Goal: Information Seeking & Learning: Stay updated

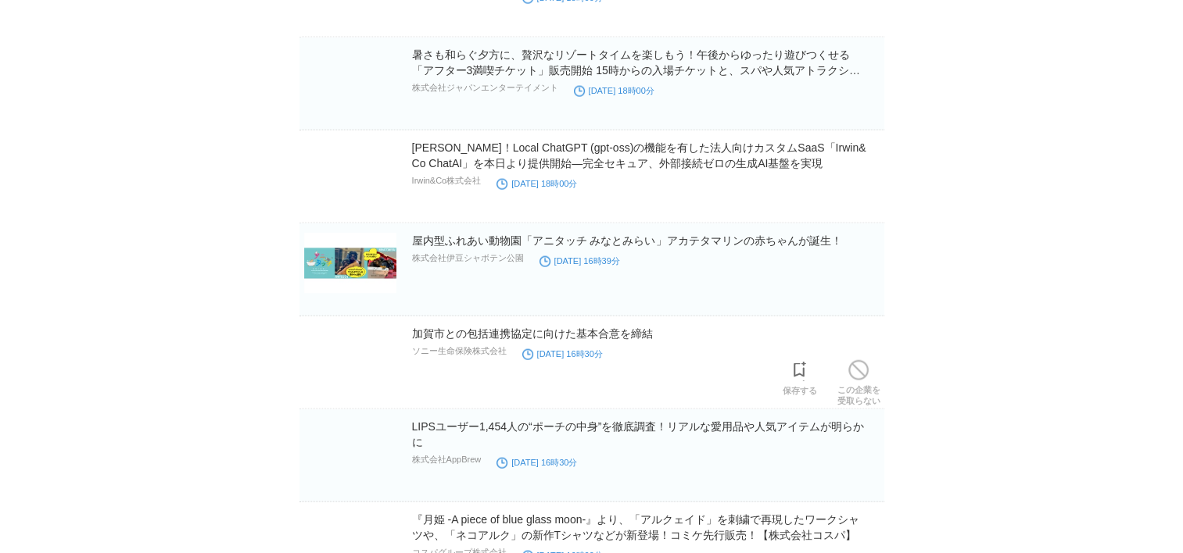
scroll to position [9258, 0]
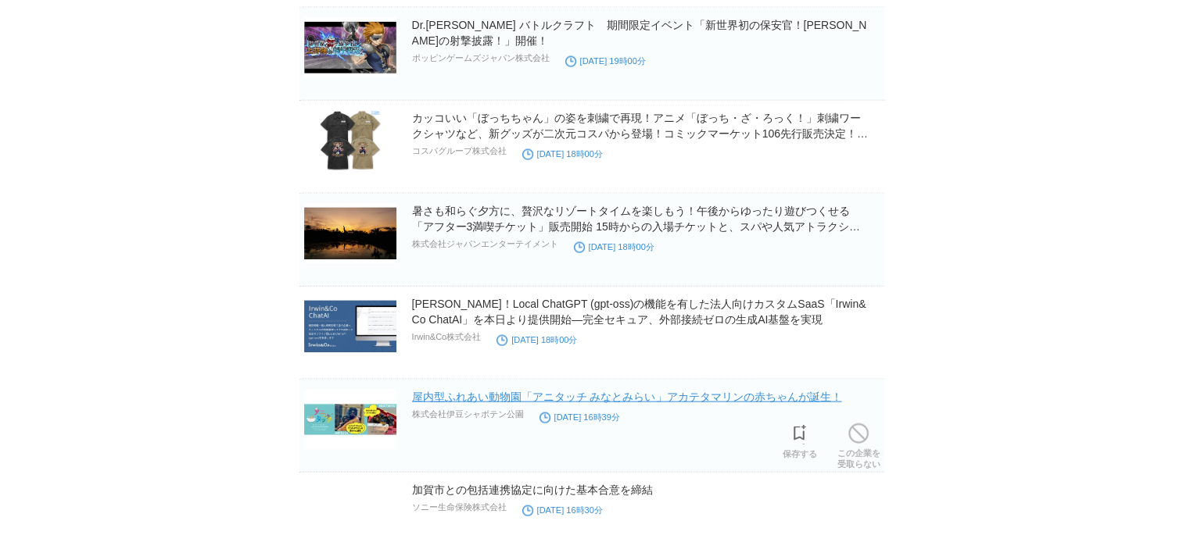
click at [494, 391] on link "屋内型ふれあい動物園「アニタッチ みなとみらい」アカテタマリンの赤ちゃんが誕生！" at bounding box center [627, 397] width 430 height 13
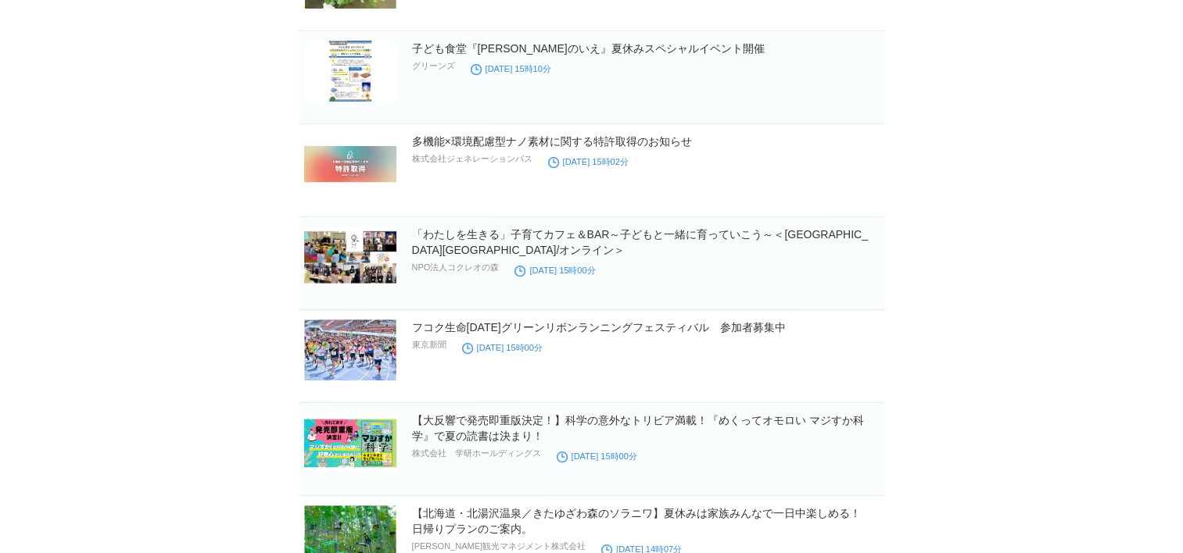
scroll to position [6366, 0]
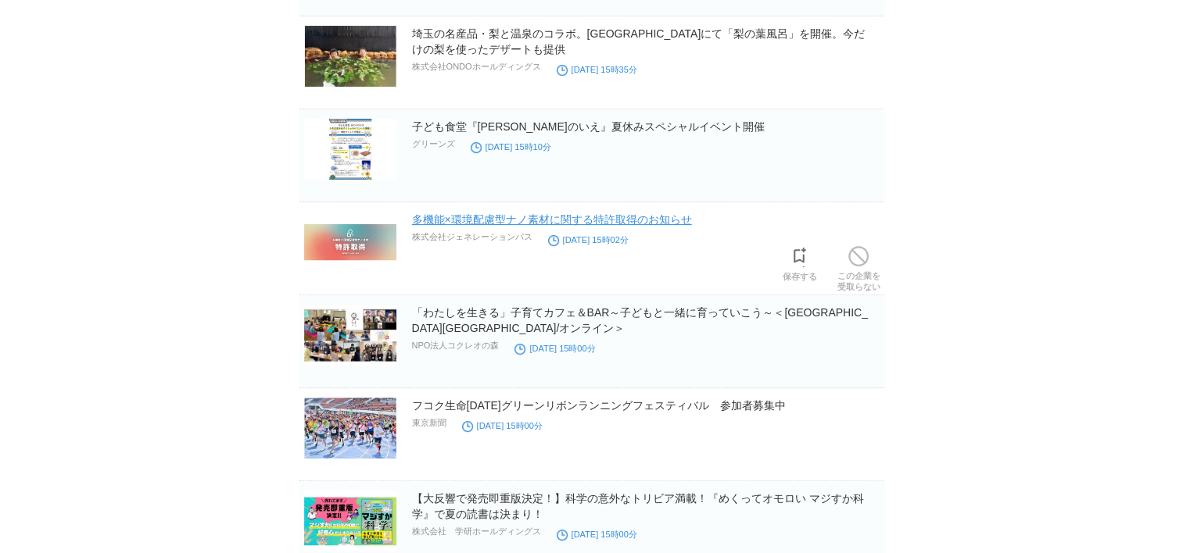
click at [521, 213] on link "多機能×環境配慮型ナノ素材に関する特許取得のお知らせ" at bounding box center [552, 219] width 280 height 13
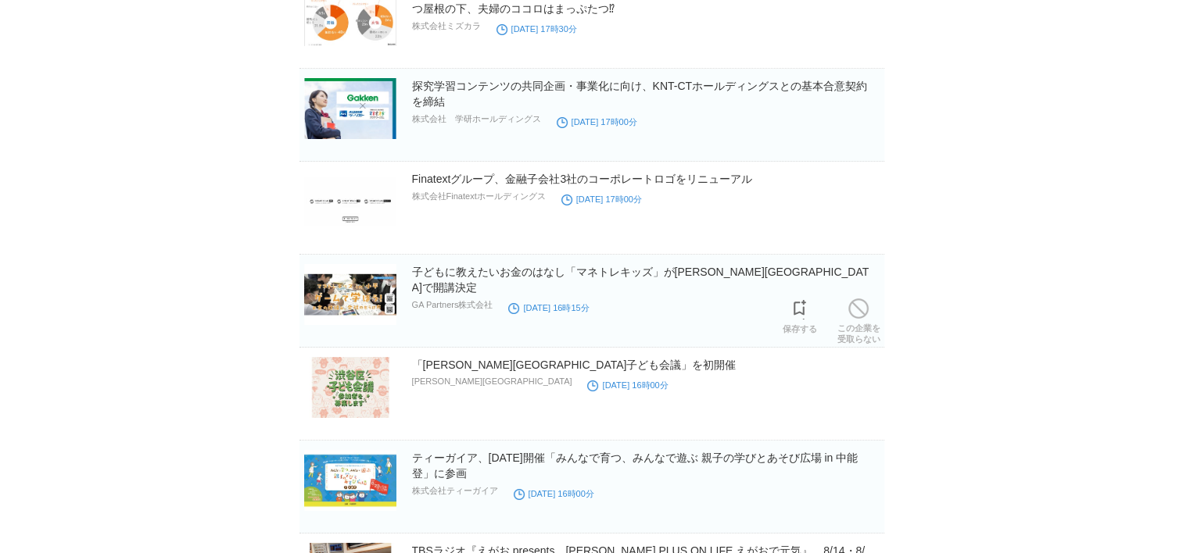
scroll to position [5506, 0]
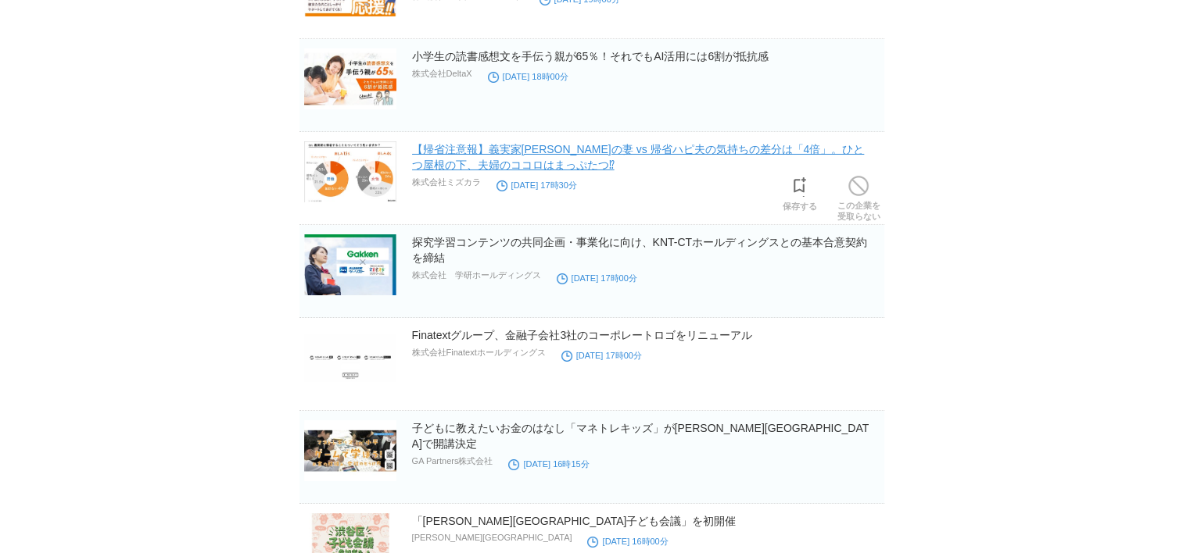
click at [669, 148] on link "【帰省注意報】義実家ブルーの妻 vs 帰省ハピ夫の気持ちの差分は「4倍」。ひとつ屋根の下、夫婦のココロはまっぷたつ⁉" at bounding box center [638, 157] width 453 height 28
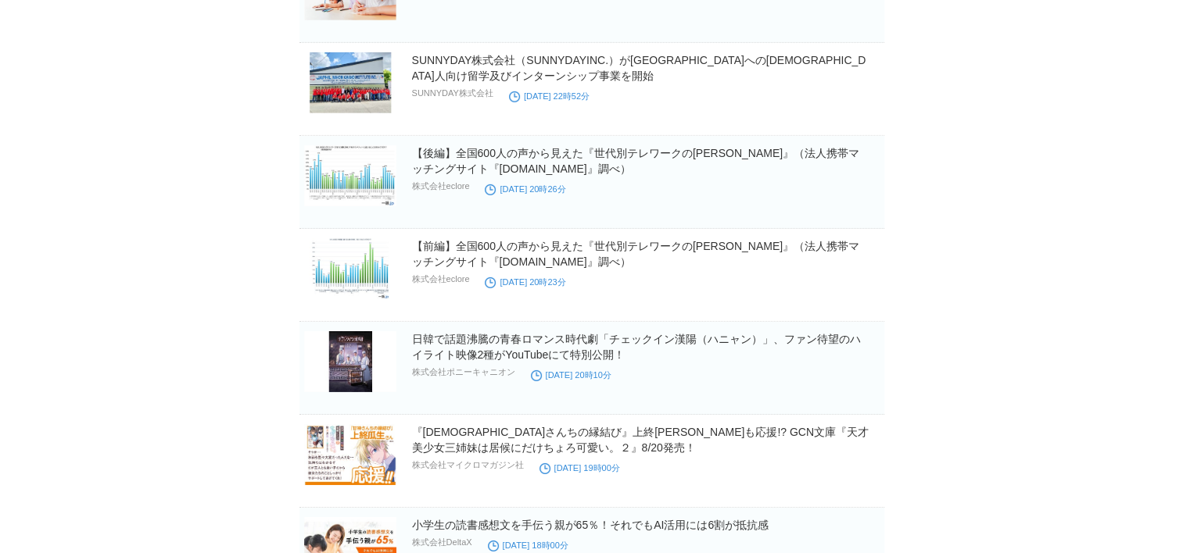
scroll to position [4959, 0]
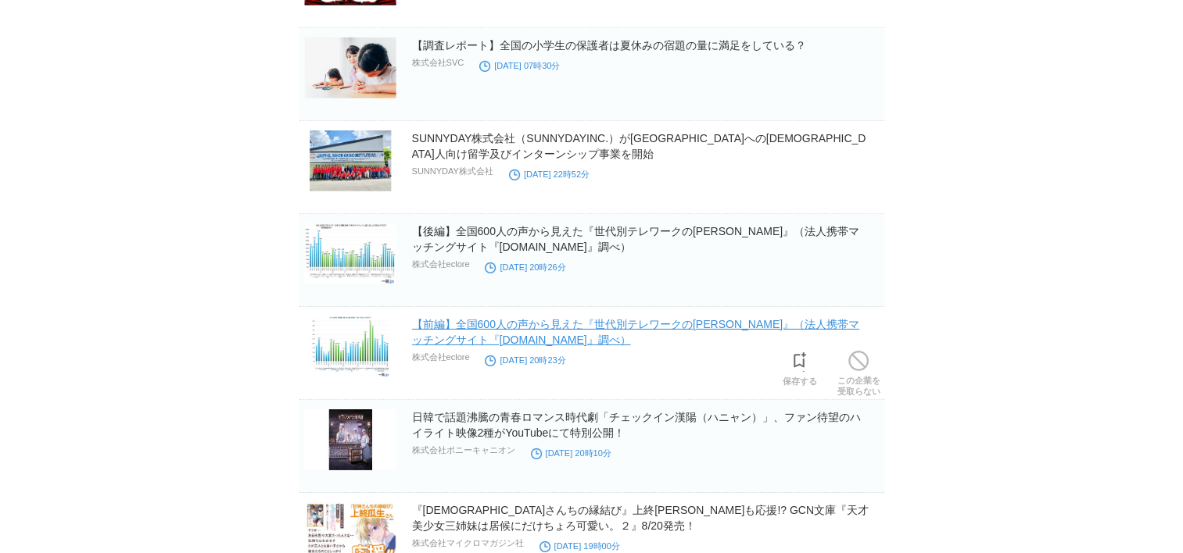
click at [738, 320] on link "【前編】全国600人の声から見えた『世代別テレワークの真実』（法人携帯マッチングサイト『一括.jp』調べ）" at bounding box center [636, 332] width 448 height 28
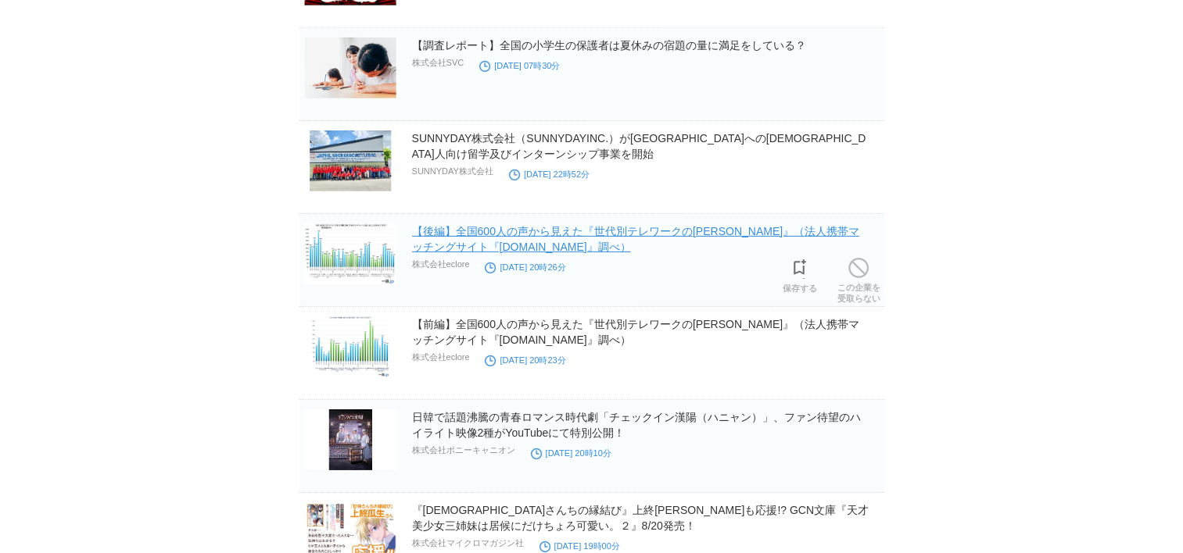
click at [637, 225] on link "【後編】全国600人の声から見えた『世代別テレワークの真実』（法人携帯マッチングサイト『一括.jp』調べ）" at bounding box center [636, 239] width 448 height 28
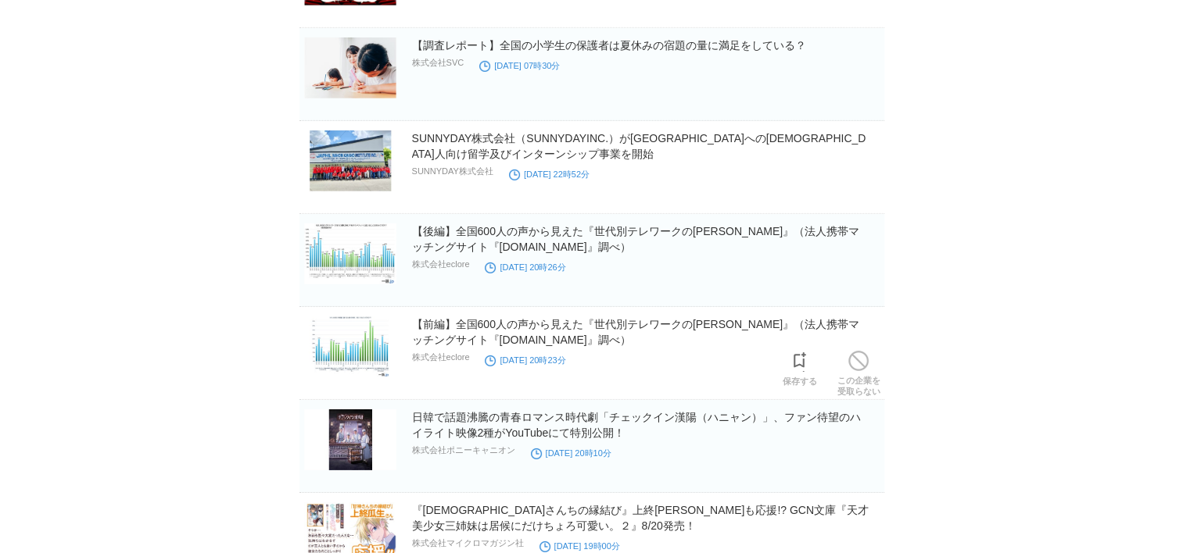
scroll to position [4725, 0]
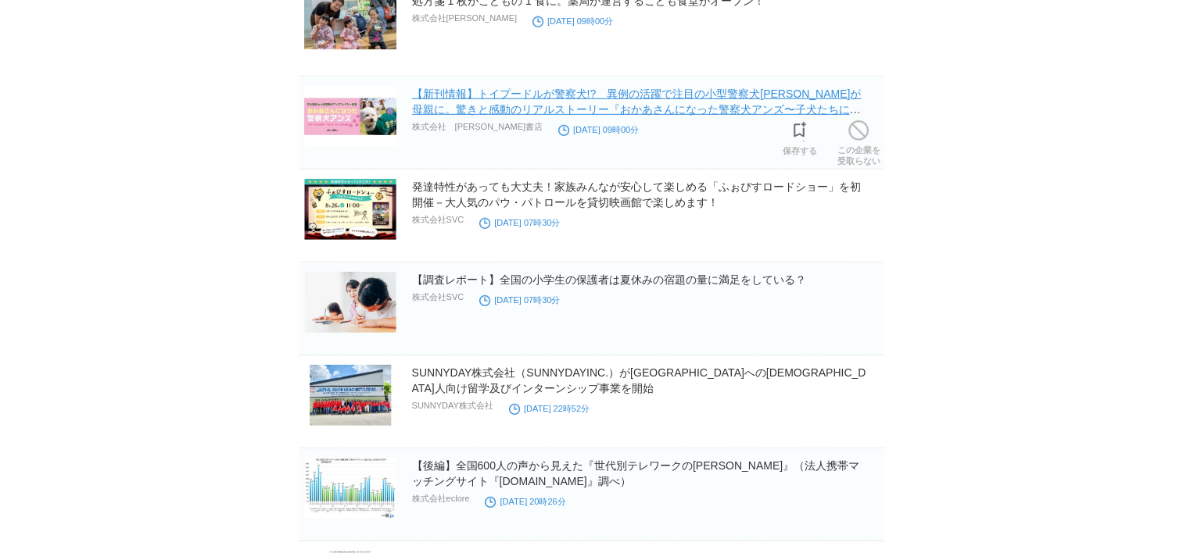
click at [666, 97] on link "【新刊情報】トイプードルが警察犬!?　異例の活躍で注目の小型警察犬アンズが母親に。驚きと感動のリアルストーリー『おかあさんになった警察犬アンズ〜子犬たちにつた…" at bounding box center [636, 110] width 449 height 44
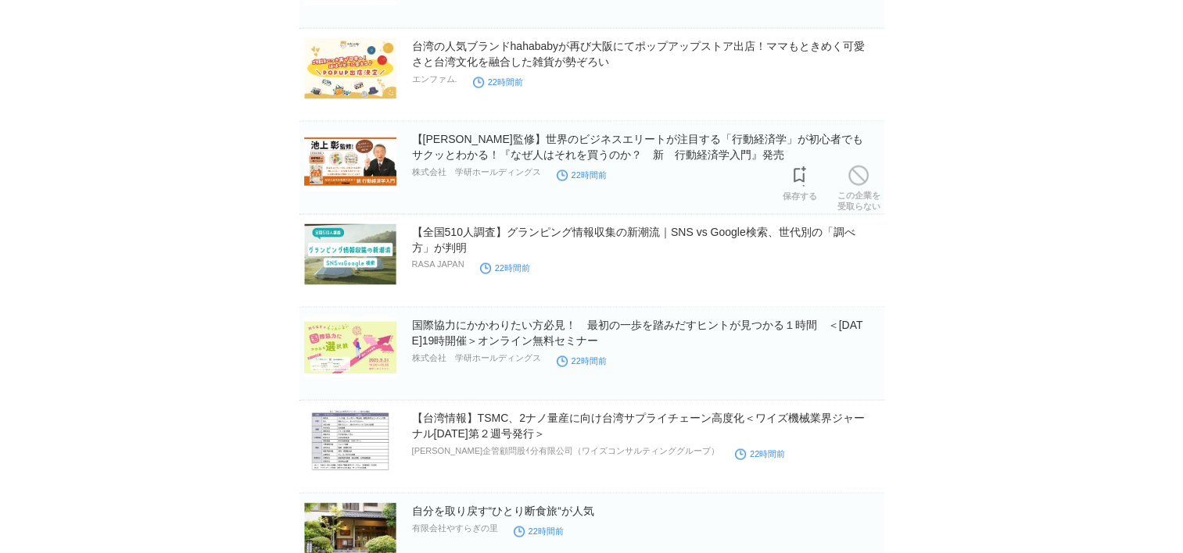
scroll to position [2849, 0]
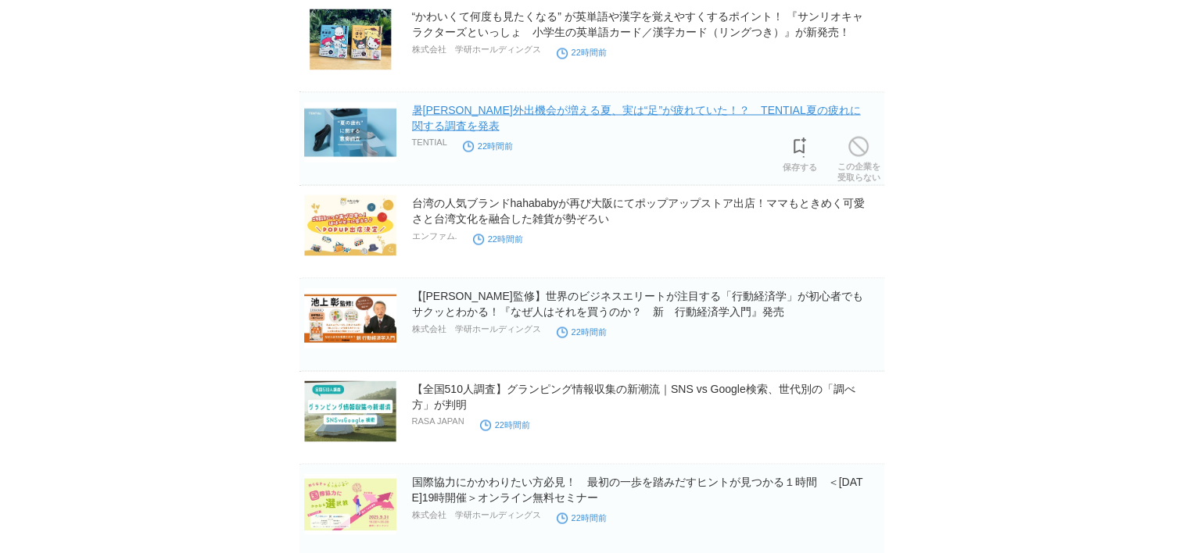
click at [628, 106] on link "暑さや外出機会が増える夏、実は“足”が疲れていた！？　TENTIAL夏の疲れに関する調査を発表" at bounding box center [636, 117] width 449 height 28
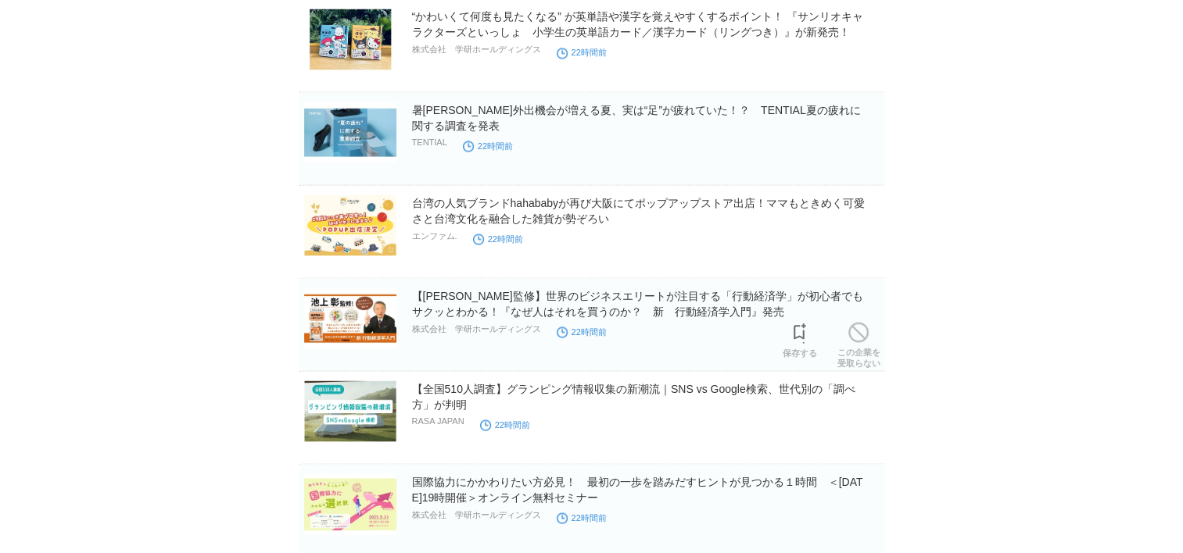
scroll to position [2771, 0]
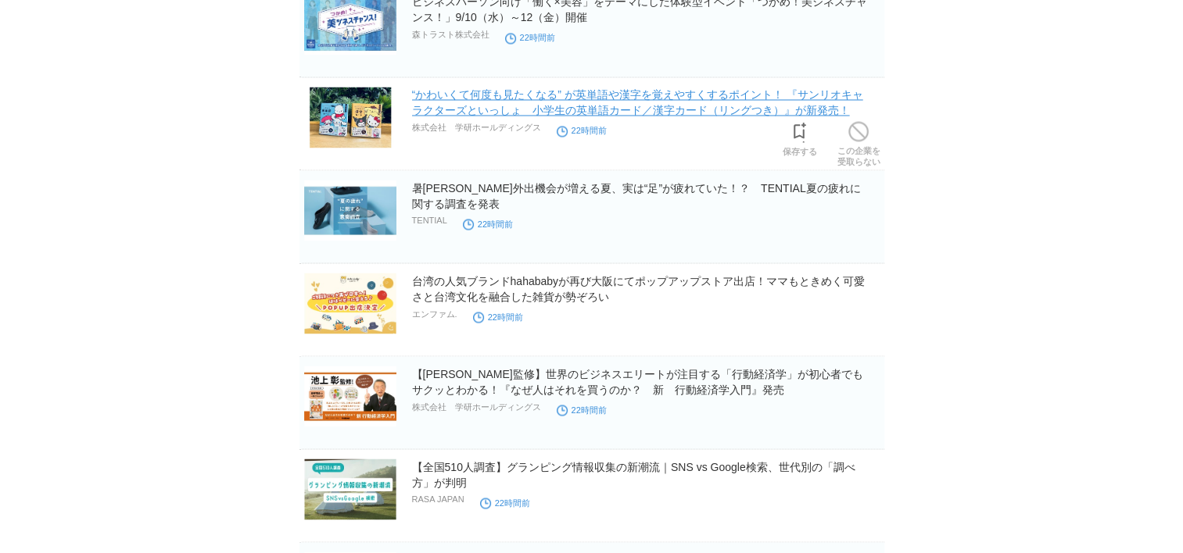
click at [682, 113] on link "“かわいくて何度も見たくなる” が英単語や漢字を覚えやすくするポイント！ 『サンリオキャラクターズといっしょ　小学生の英単語カード／漢字カード（リングつき）』…" at bounding box center [637, 102] width 451 height 28
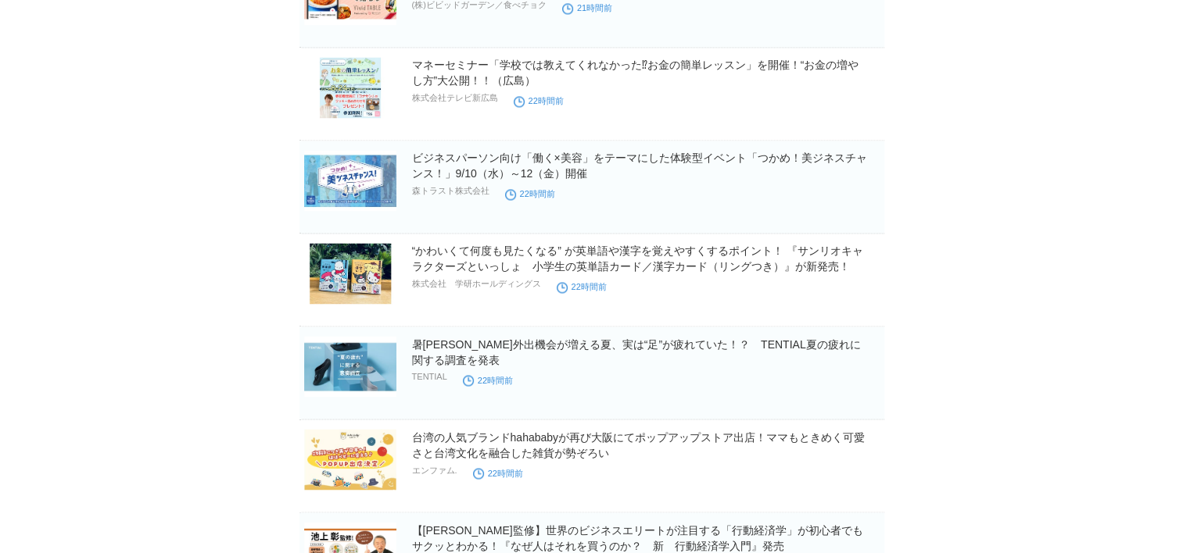
scroll to position [2380, 0]
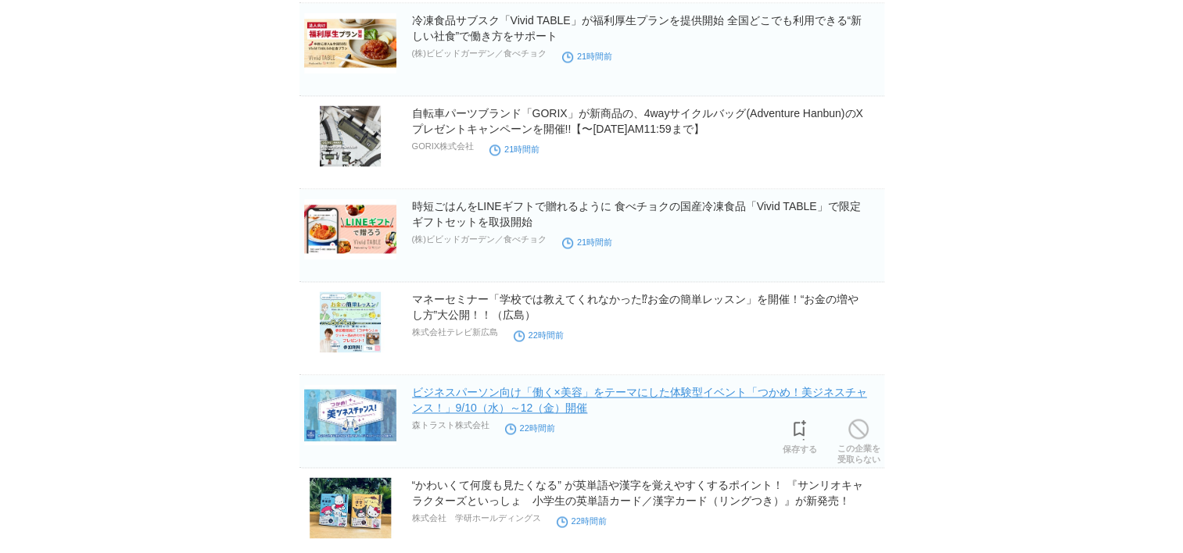
click at [682, 390] on link "ビジネスパーソン向け「働く×美容」をテーマにした体験型イベント「つかめ！美ジネスチャンス！」9/10（水）～12（金）開催" at bounding box center [639, 400] width 455 height 28
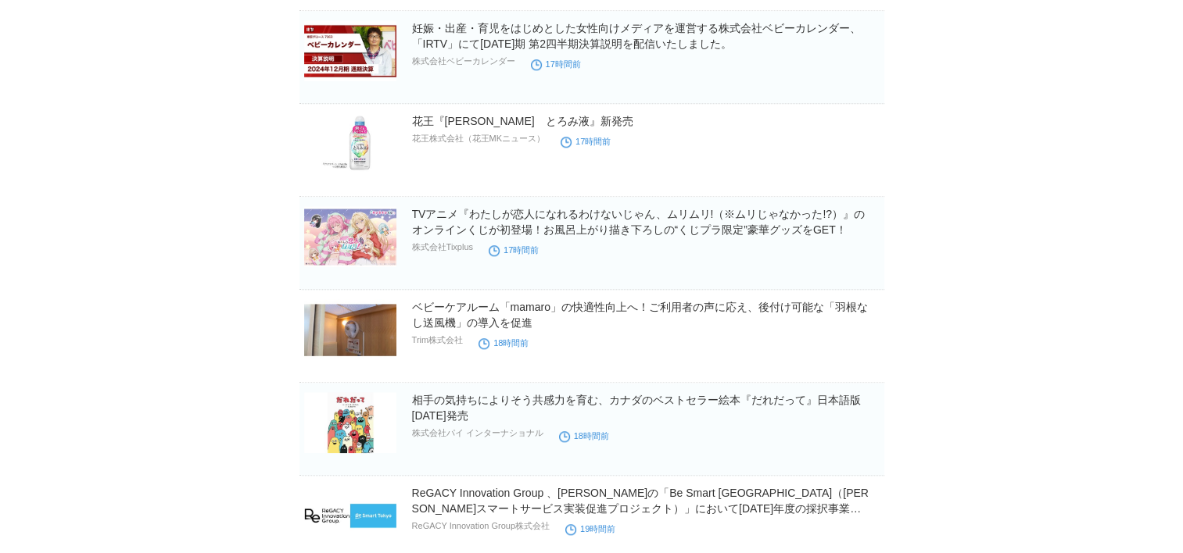
scroll to position [1364, 0]
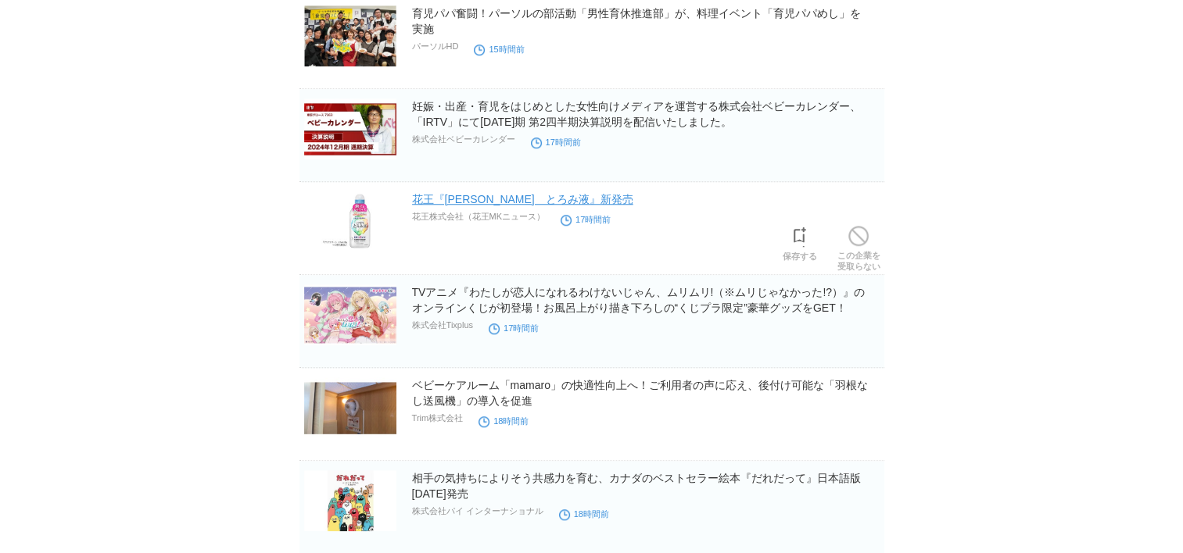
click at [557, 202] on link "花王『[PERSON_NAME]　とろみ液』新発売" at bounding box center [522, 199] width 221 height 13
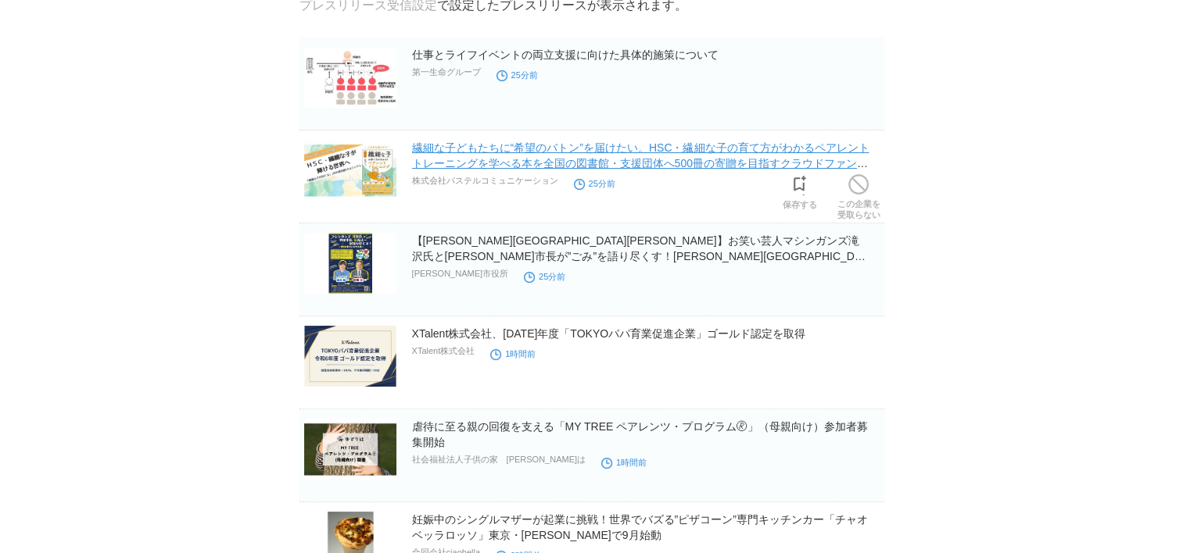
scroll to position [0, 0]
